Goal: Navigation & Orientation: Find specific page/section

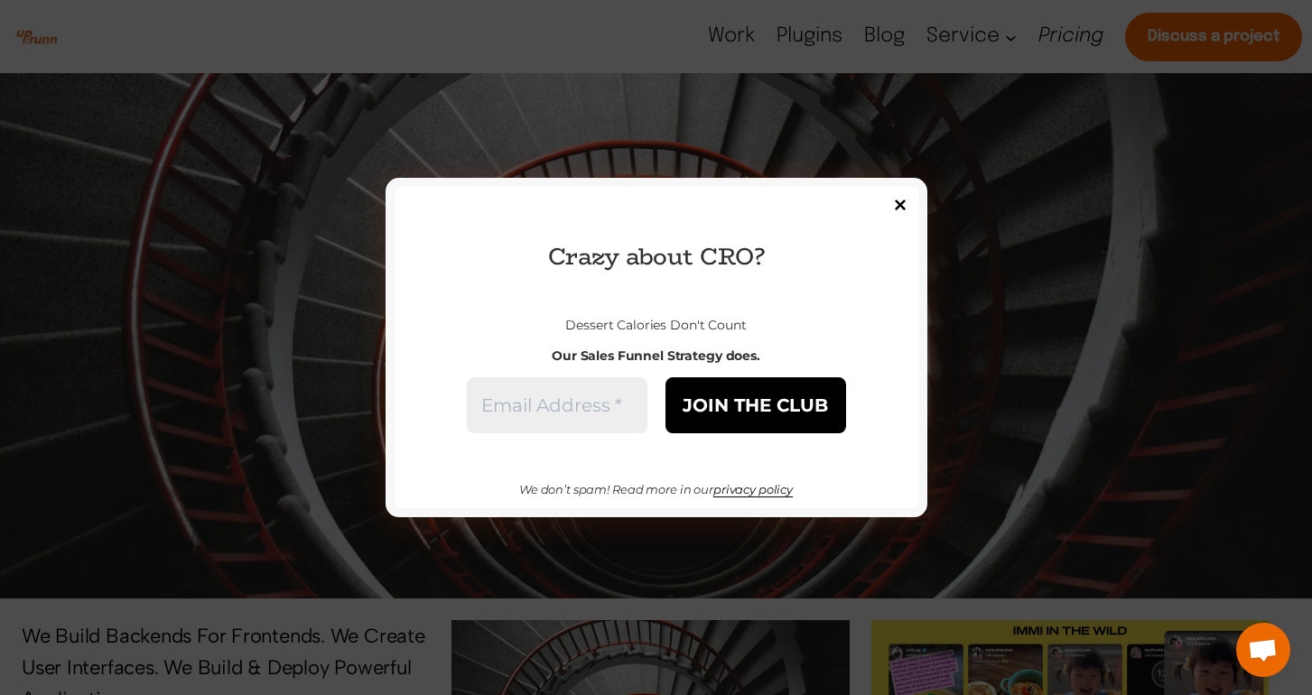
click at [897, 193] on div "Please leave this field empty Crazy about CRO? Dessert Calories Don't Count Our…" at bounding box center [656, 347] width 542 height 339
click at [899, 198] on input "image" at bounding box center [900, 205] width 18 height 18
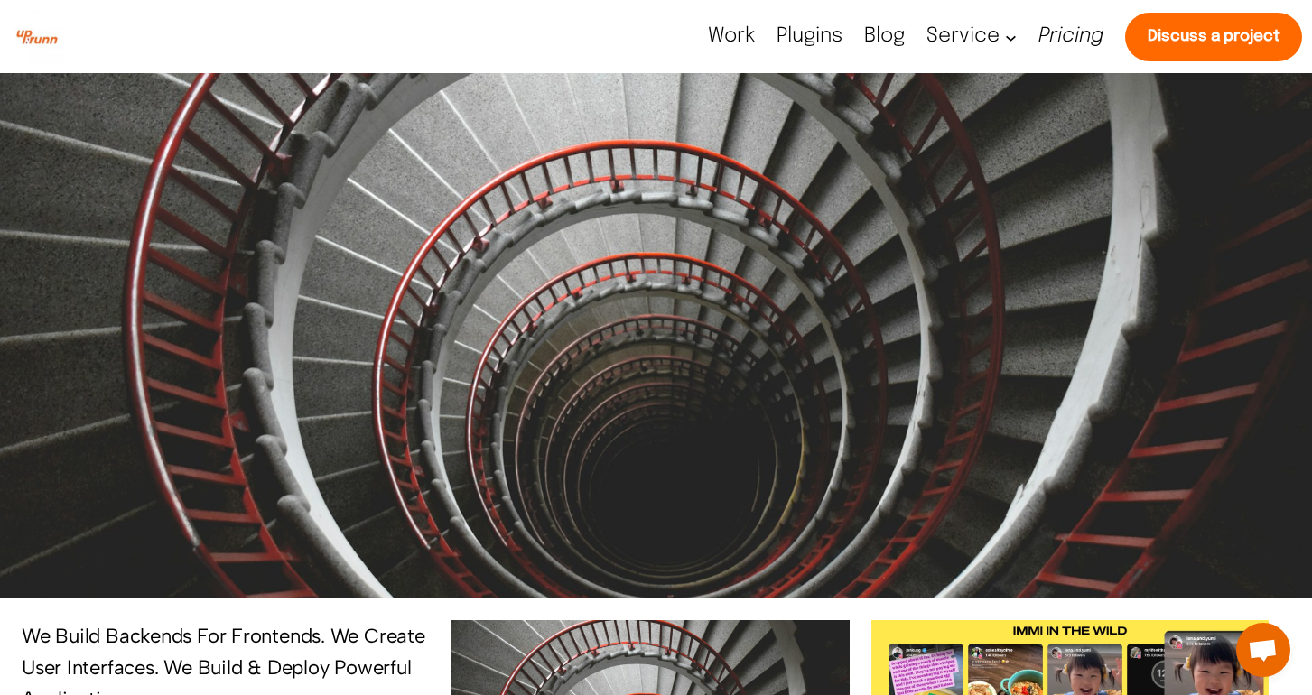
click at [808, 45] on span "Plugins" at bounding box center [809, 36] width 66 height 20
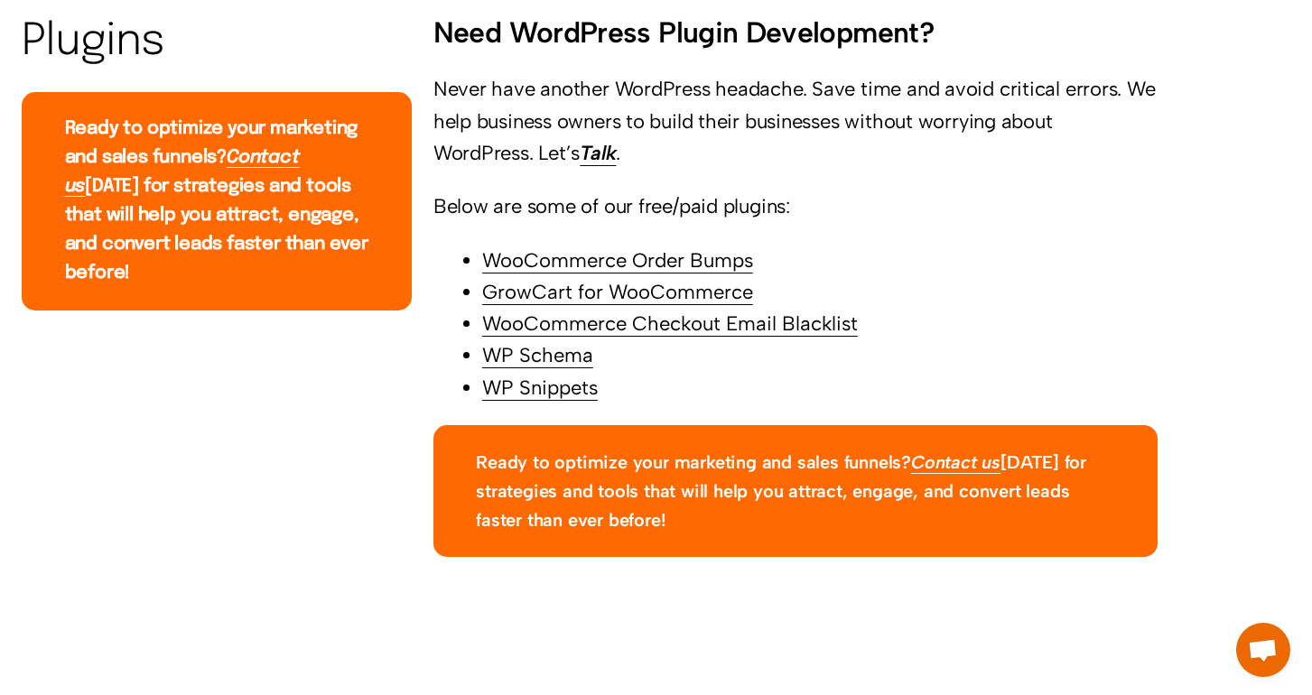
scroll to position [609, 0]
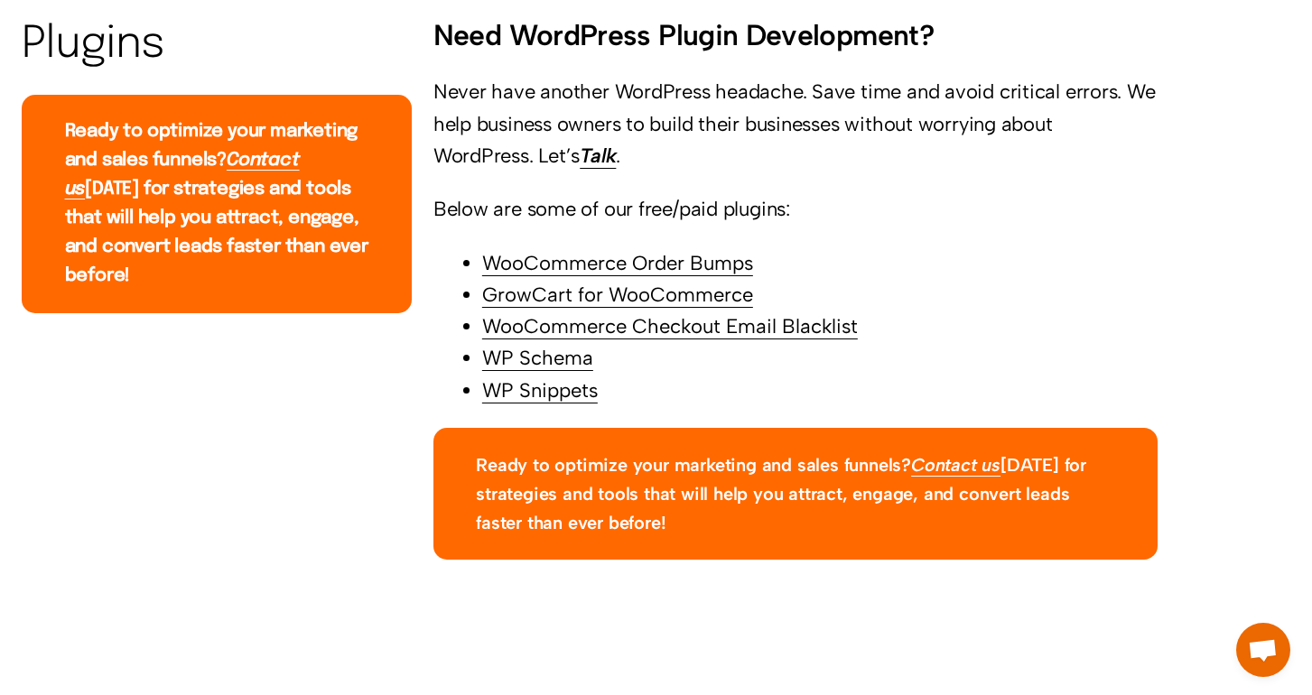
click at [695, 264] on link "WooCommerce Order Bumps" at bounding box center [617, 263] width 271 height 24
click at [682, 328] on link "WooCommerce Checkout Email Blacklist" at bounding box center [669, 326] width 375 height 24
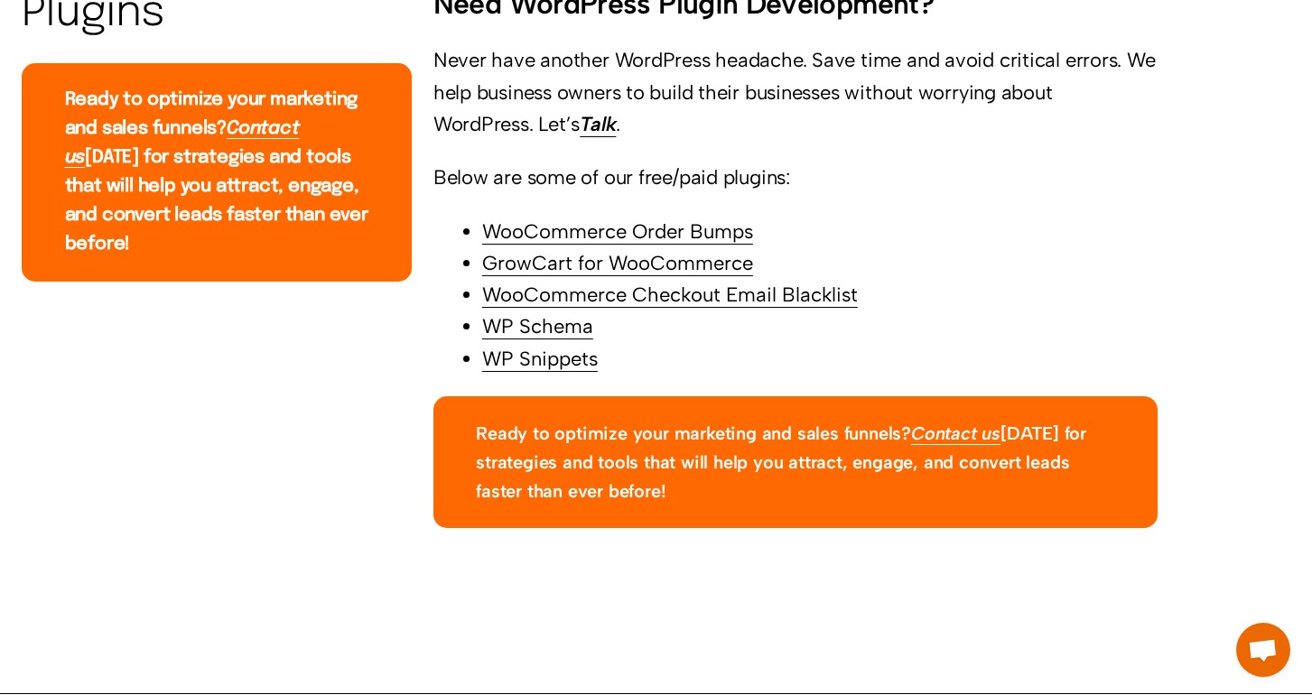
scroll to position [682, 0]
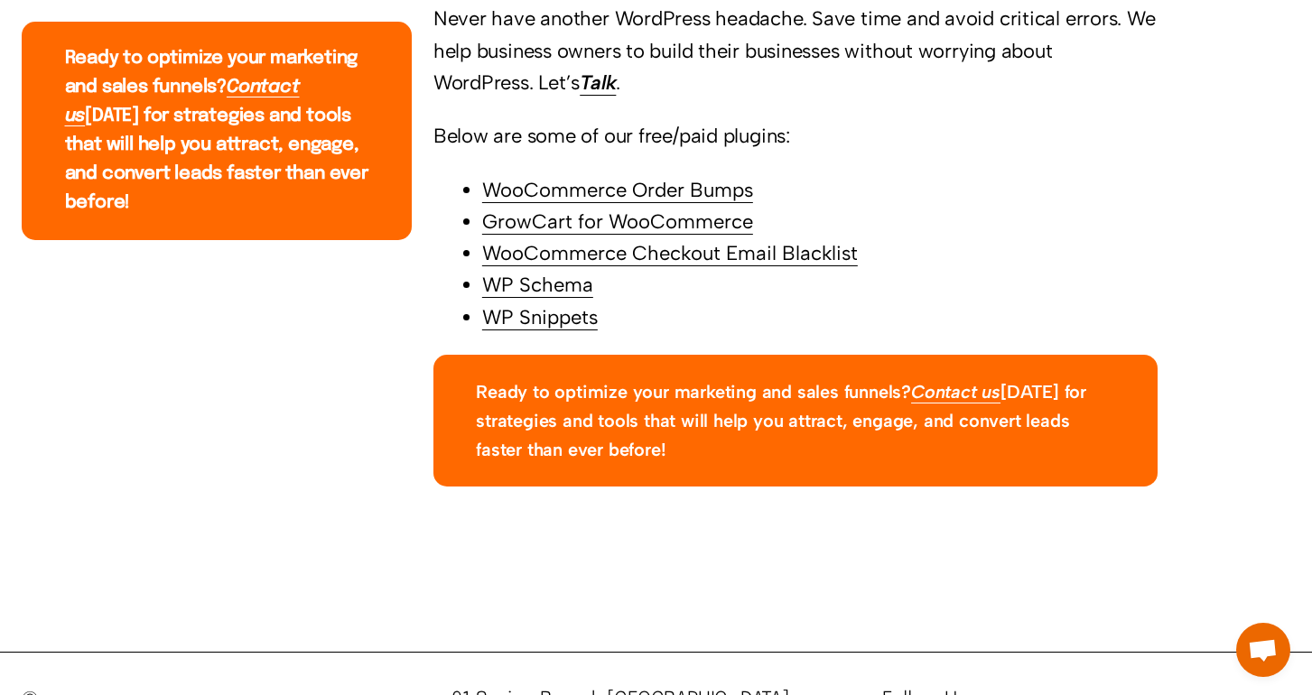
click at [708, 218] on link "GrowCart for WooCommerce" at bounding box center [617, 221] width 271 height 24
